Goal: Navigation & Orientation: Find specific page/section

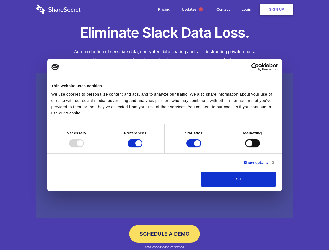
click at [84, 147] on div at bounding box center [76, 143] width 15 height 8
click at [142, 147] on input "Preferences" at bounding box center [135, 143] width 15 height 8
checkbox input "false"
click at [194, 147] on input "Statistics" at bounding box center [193, 143] width 15 height 8
checkbox input "false"
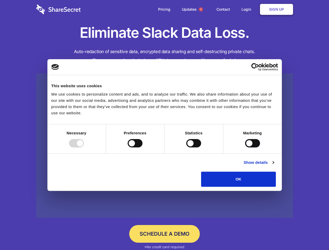
click at [245, 147] on input "Marketing" at bounding box center [252, 143] width 15 height 8
checkbox input "true"
click at [274, 166] on link "Show details" at bounding box center [259, 162] width 30 height 6
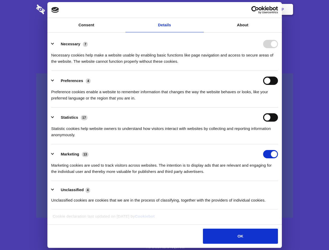
click at [278, 65] on div "Necessary 7 Necessary cookies help make a website usable by enabling basic func…" at bounding box center [164, 52] width 227 height 25
click at [201, 9] on span "1" at bounding box center [201, 9] width 4 height 4
